Goal: Communication & Community: Answer question/provide support

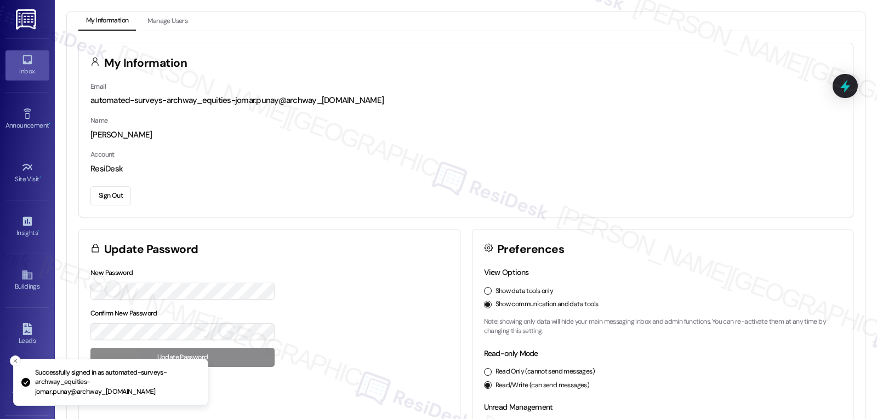
click at [24, 60] on icon at bounding box center [27, 60] width 12 height 12
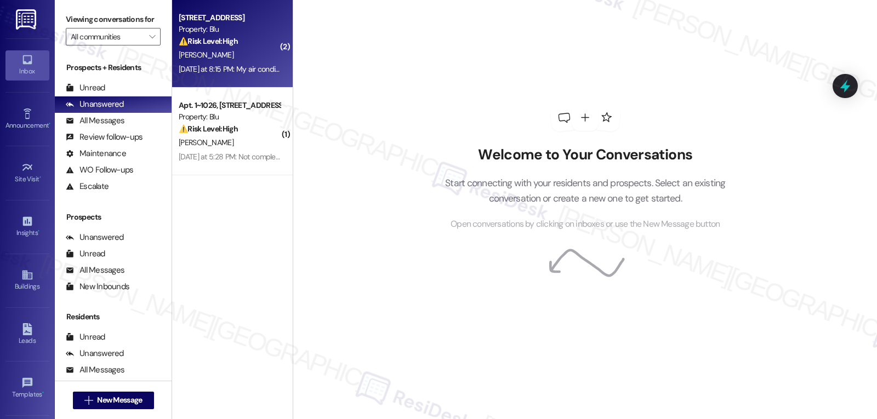
click at [240, 60] on div "[PERSON_NAME]" at bounding box center [230, 55] width 104 height 14
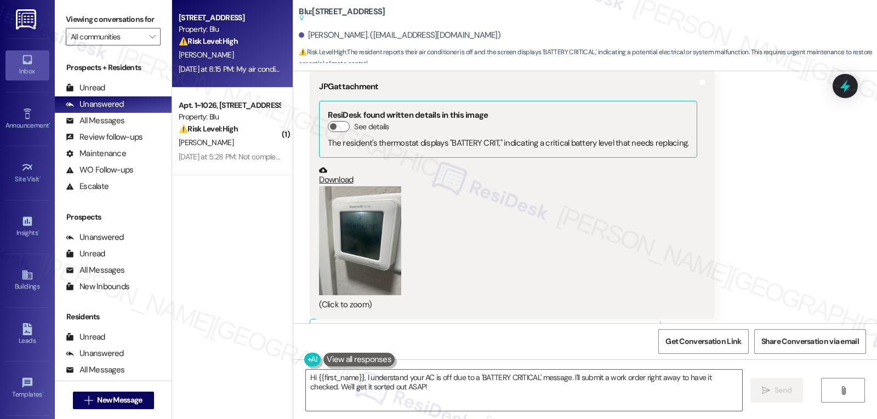
scroll to position [5102, 0]
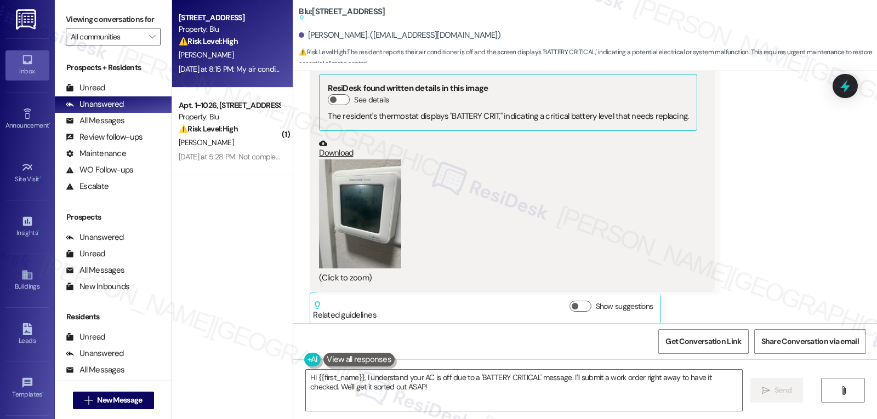
click at [367, 161] on button "Zoom image" at bounding box center [360, 215] width 82 height 110
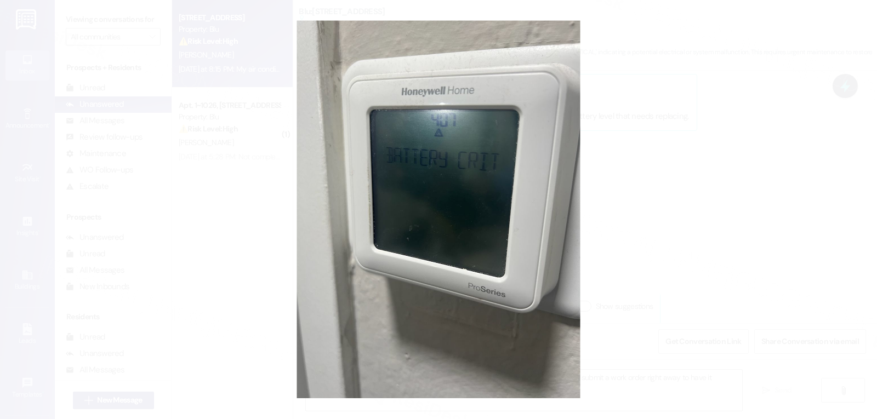
click at [650, 190] on button "Unzoom image" at bounding box center [438, 209] width 877 height 419
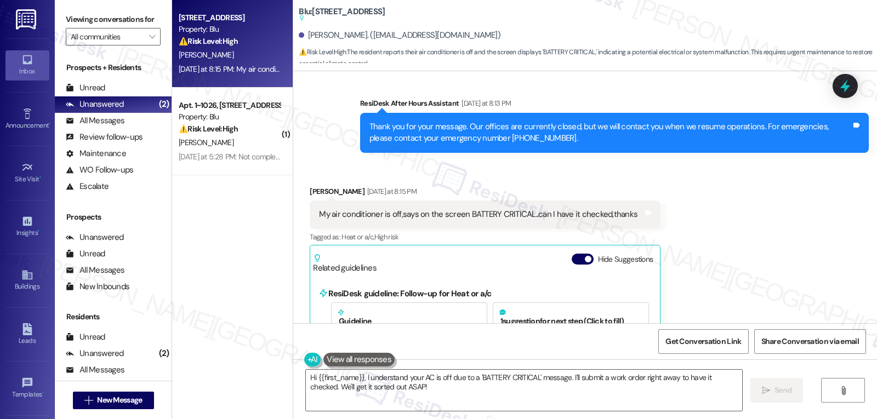
scroll to position [5321, 0]
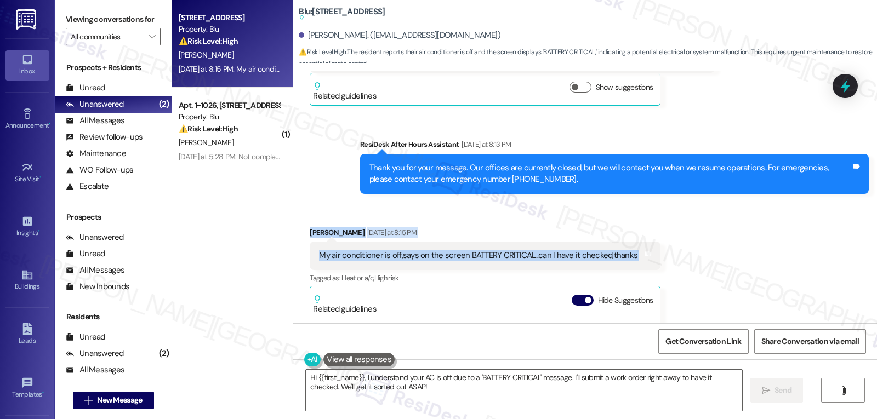
drag, startPoint x: 302, startPoint y: 195, endPoint x: 677, endPoint y: 220, distance: 375.8
click at [677, 220] on div "Received via SMS [PERSON_NAME] [DATE] at 8:15 PM My air conditioner is off,says…" at bounding box center [585, 340] width 584 height 277
copy div "[PERSON_NAME] [DATE] at 8:15 PM My air conditioner is off,says on the screen BA…"
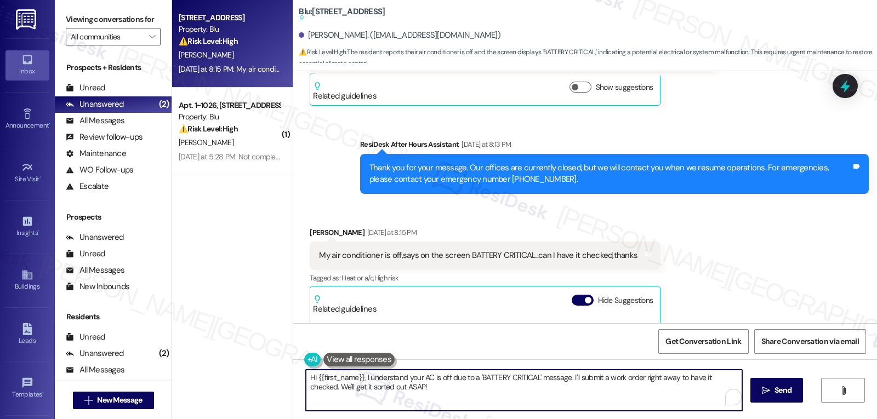
drag, startPoint x: 641, startPoint y: 378, endPoint x: 674, endPoint y: 378, distance: 32.3
click at [674, 378] on textarea "Hi {{first_name}}, I understand your AC is off due to a 'BATTERY CRITICAL' mess…" at bounding box center [524, 390] width 436 height 41
click at [412, 390] on textarea "Hi {{first_name}}, I understand your AC is off due to a 'BATTERY CRITICAL' mess…" at bounding box center [524, 390] width 436 height 41
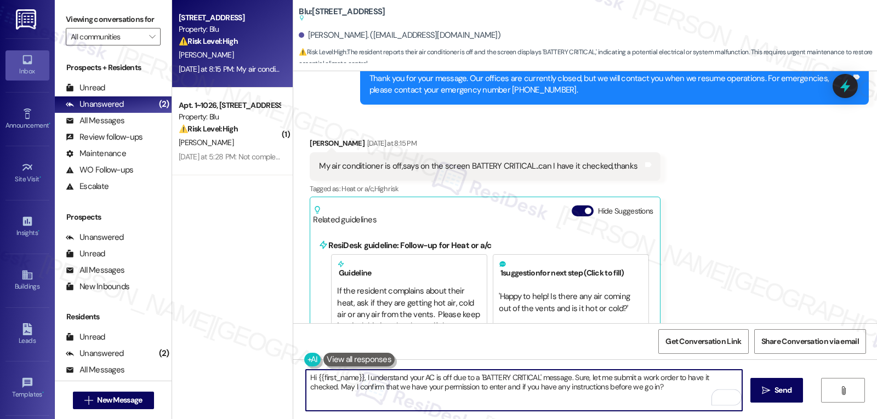
scroll to position [5431, 0]
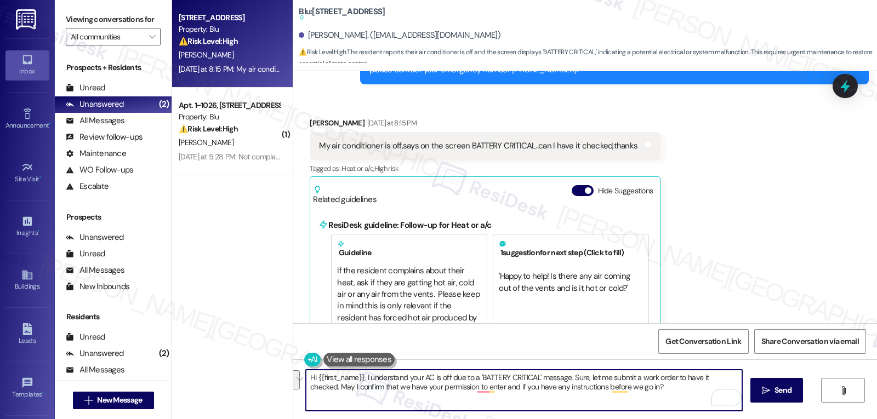
drag, startPoint x: 645, startPoint y: 391, endPoint x: 301, endPoint y: 378, distance: 344.0
click at [301, 378] on div "Hi {{first_name}}, I understand your AC is off due to a 'BATTERY CRITICAL' mess…" at bounding box center [585, 401] width 584 height 82
click at [674, 401] on textarea "Hi {{first_name}}, I understand your AC is off due to a 'BATTERY CRITICAL' mess…" at bounding box center [524, 390] width 436 height 41
paste textarea "see your AC is showing a “BATTERY CRITICAL” message. I’ll go ahead and get a wo…"
type textarea "Hi {{first_name}}, I see your AC is showing a “BATTERY CRITICAL” message. I’ll …"
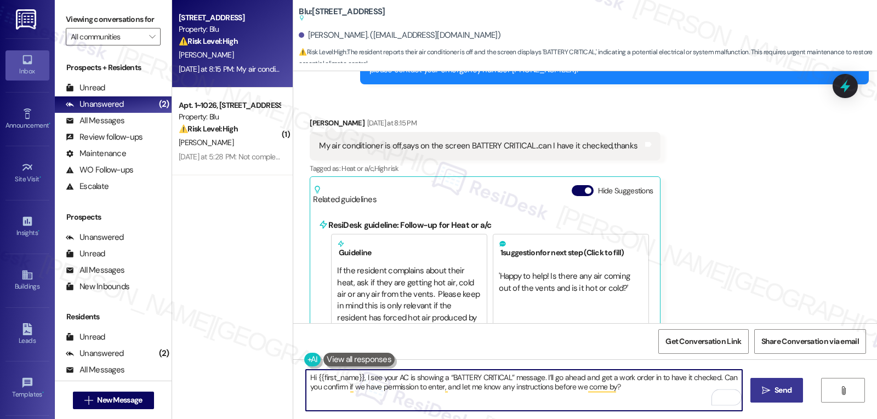
click at [786, 400] on button " Send" at bounding box center [777, 390] width 53 height 25
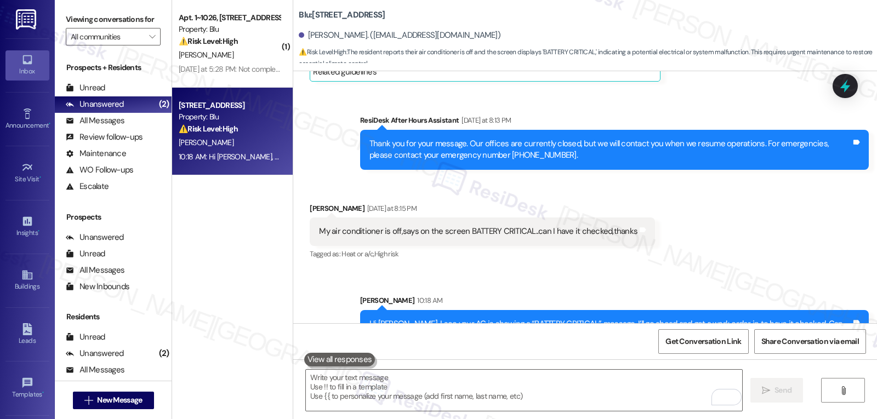
scroll to position [5346, 0]
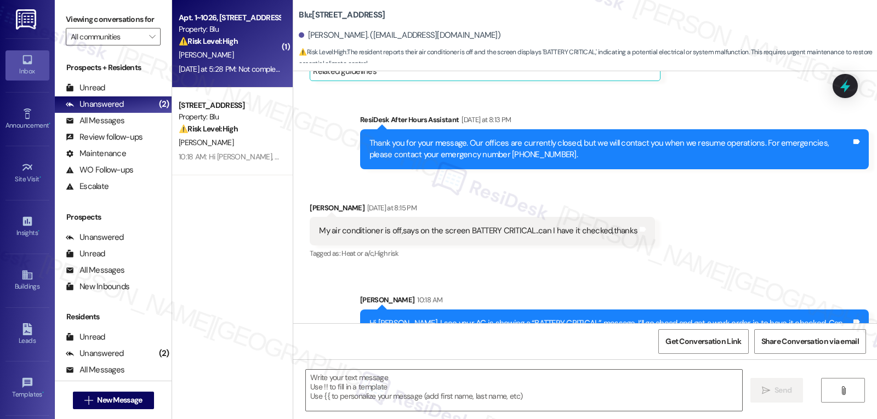
type textarea "Fetching suggested responses. Please feel free to read through the conversation…"
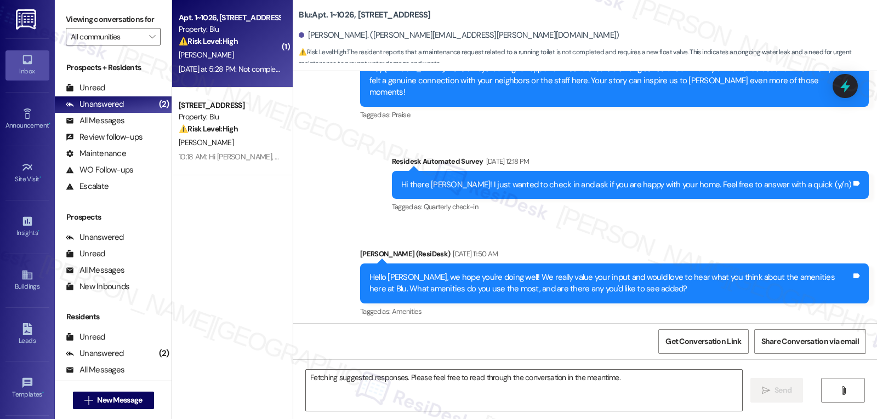
scroll to position [634, 0]
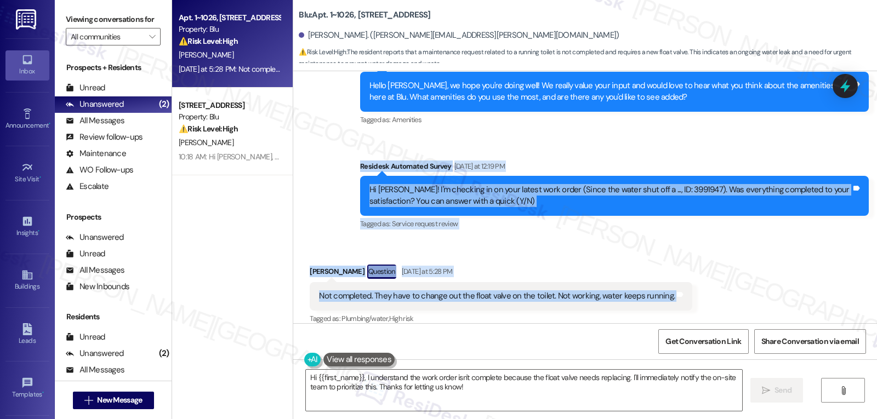
drag, startPoint x: 350, startPoint y: 157, endPoint x: 694, endPoint y: 285, distance: 366.7
click at [694, 285] on div "Lease started [DATE] 8:00 PM Survey, sent via SMS Residesk Automated Survey [DA…" at bounding box center [585, 197] width 584 height 252
copy div "Residesk Automated Survey [DATE] at 12:19 PM Hi [PERSON_NAME]! I'm checking in …"
drag, startPoint x: 360, startPoint y: 380, endPoint x: 384, endPoint y: 379, distance: 24.1
click at [360, 380] on textarea "Hi {{first_name}}, I understand the work order isn't complete because the float…" at bounding box center [524, 390] width 436 height 41
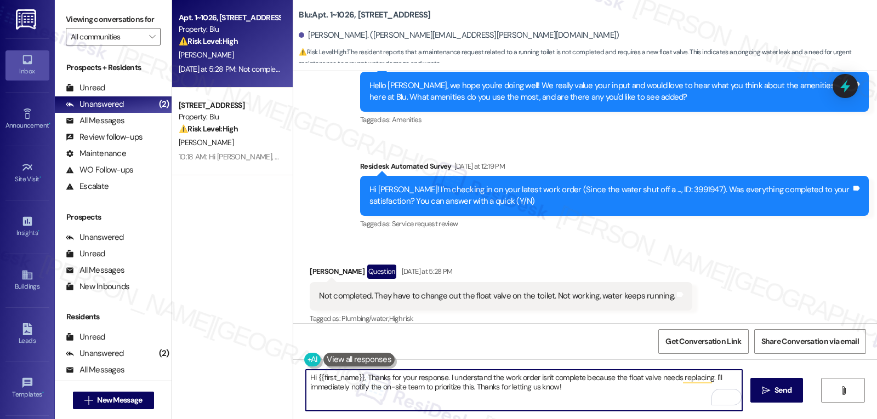
drag, startPoint x: 441, startPoint y: 377, endPoint x: 820, endPoint y: 445, distance: 385.4
click at [820, 419] on html "Inbox Go to Inbox Announcement • Send A Text Announcement Site Visit • Go to Si…" at bounding box center [438, 209] width 877 height 419
paste textarea "I understand the toilet’s still running and the float valve needs to be replace…"
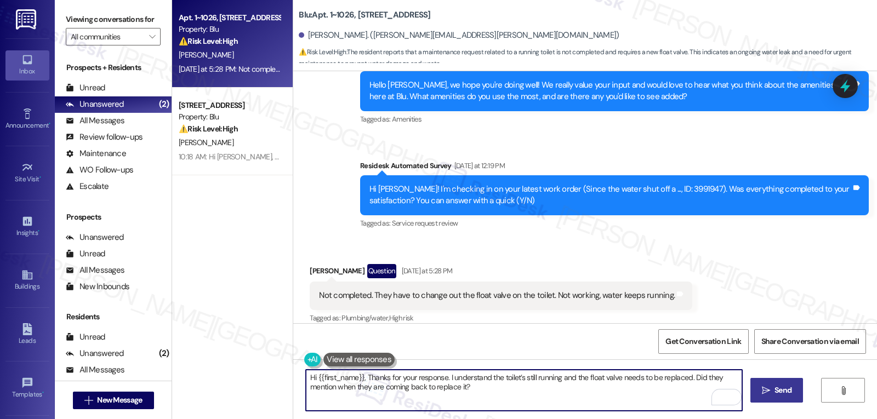
type textarea "Hi {{first_name}}, Thanks for your response. I understand the toilet’s still ru…"
click at [769, 394] on icon "" at bounding box center [766, 391] width 8 height 9
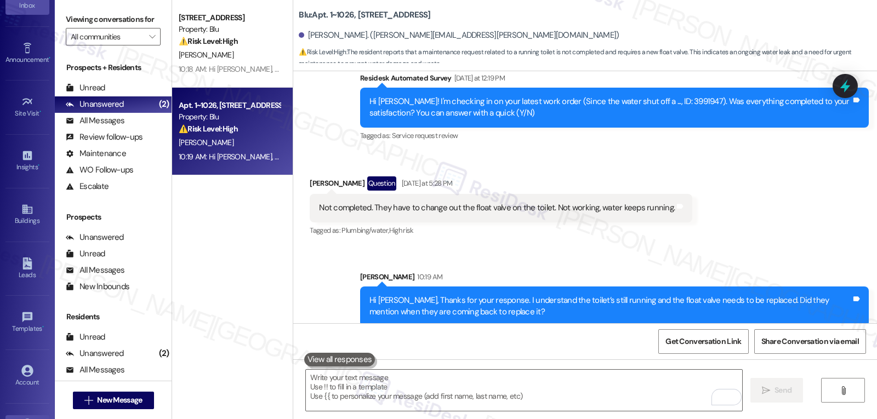
scroll to position [104, 0]
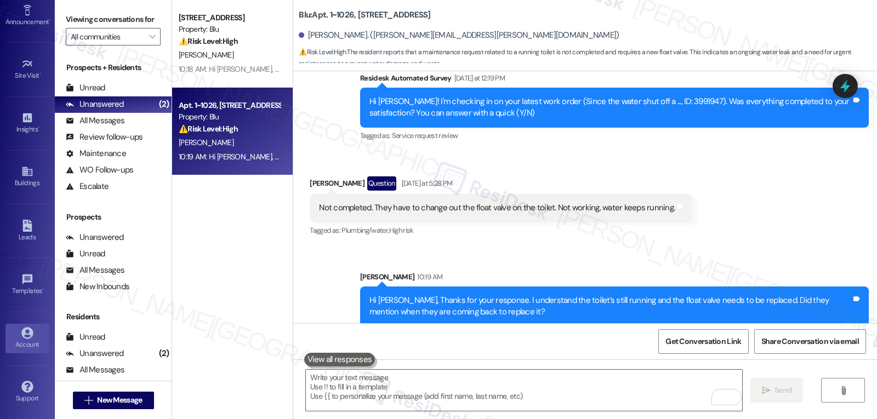
click at [31, 331] on icon at bounding box center [27, 333] width 12 height 12
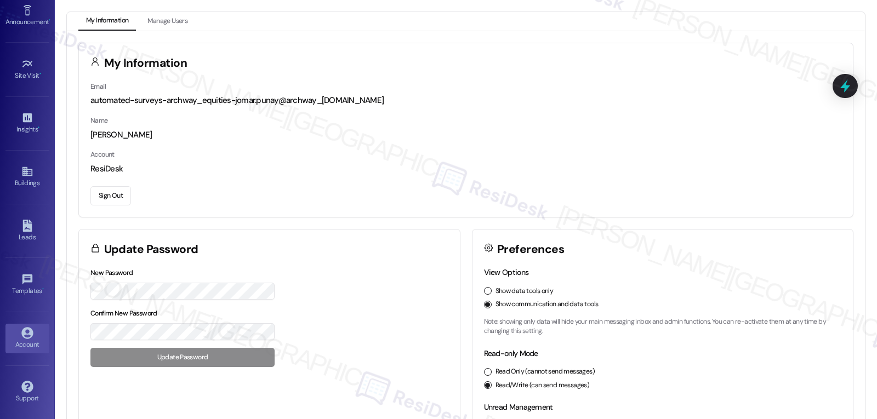
click at [117, 197] on button "Sign Out" at bounding box center [110, 195] width 41 height 19
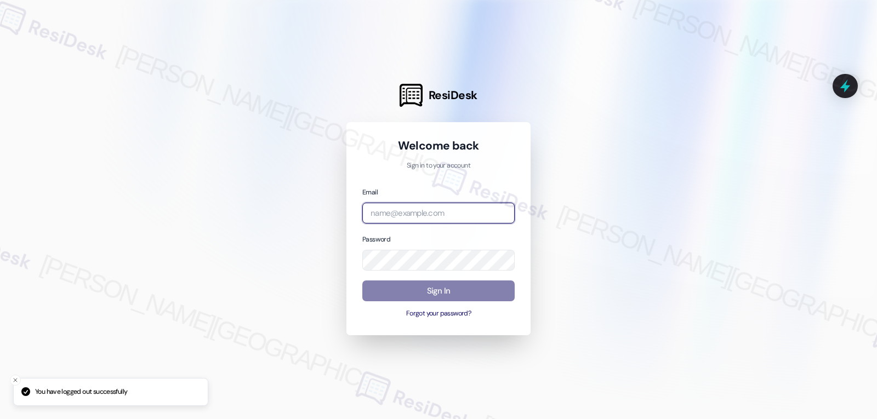
click at [453, 207] on input "email" at bounding box center [438, 213] width 152 height 21
click at [426, 214] on input "email" at bounding box center [438, 213] width 152 height 21
paste input "[EMAIL_ADDRESS][DOMAIN_NAME]"
type input "[EMAIL_ADDRESS][DOMAIN_NAME]"
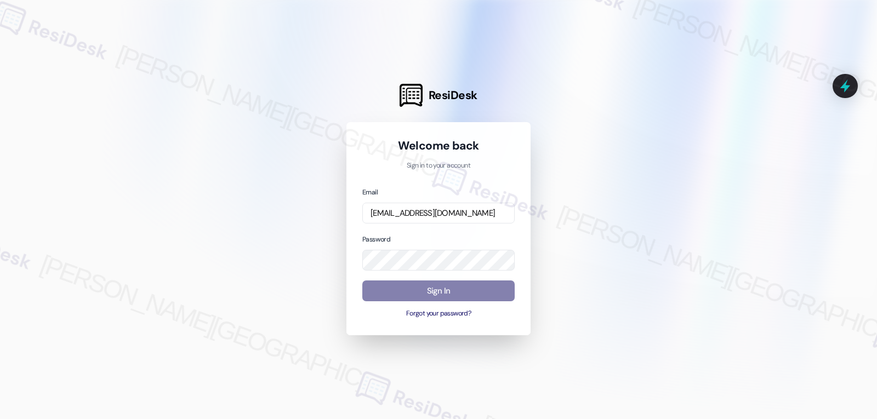
scroll to position [0, 0]
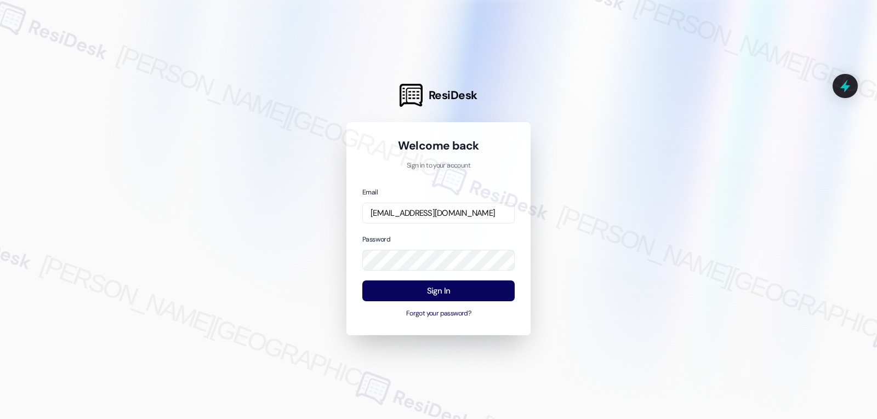
click at [443, 229] on div "Email [EMAIL_ADDRESS][DOMAIN_NAME] Password Sign In Forgot your password?" at bounding box center [438, 252] width 152 height 133
click at [446, 285] on button "Sign In" at bounding box center [438, 291] width 152 height 21
